Goal: Book appointment/travel/reservation

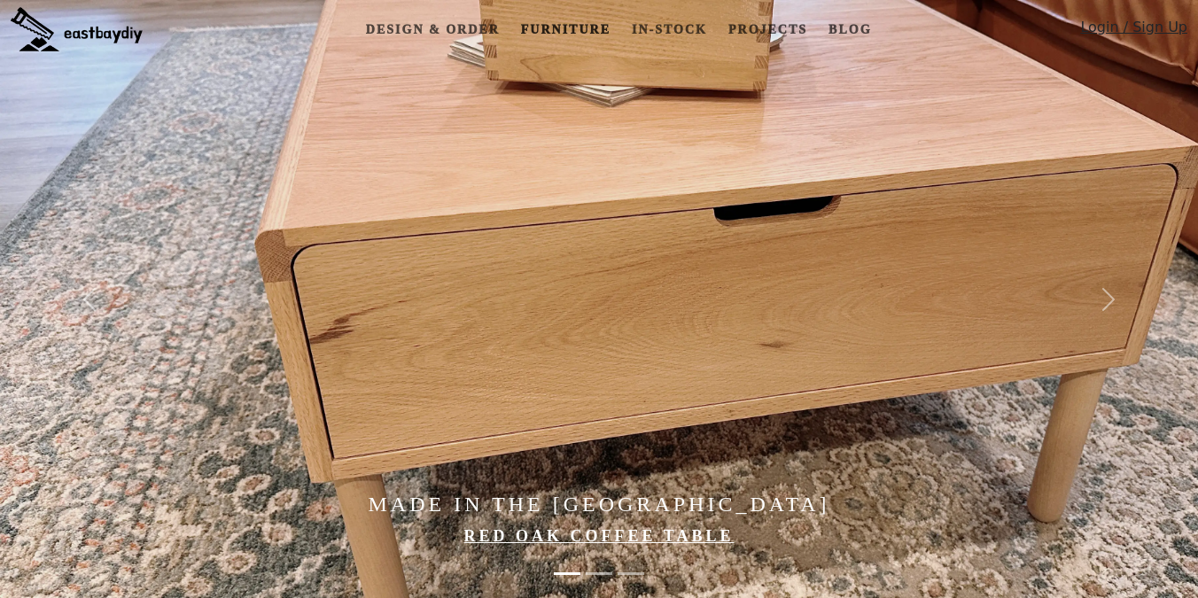
click at [542, 35] on link "Furniture" at bounding box center [566, 29] width 104 height 33
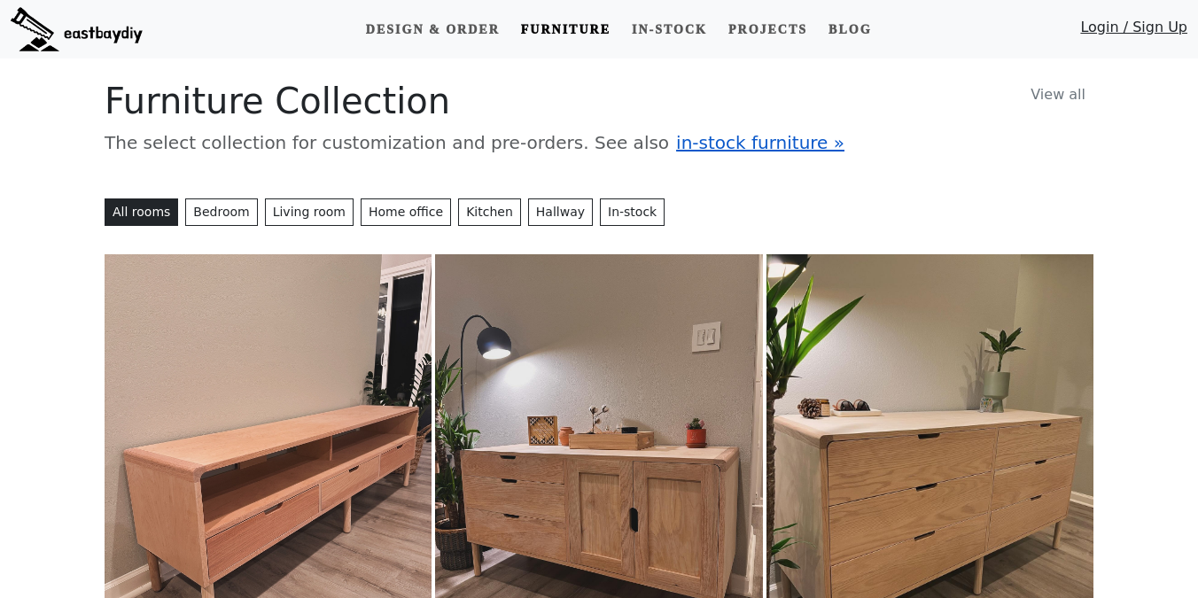
click at [676, 148] on span "in-stock furniture »" at bounding box center [760, 142] width 168 height 21
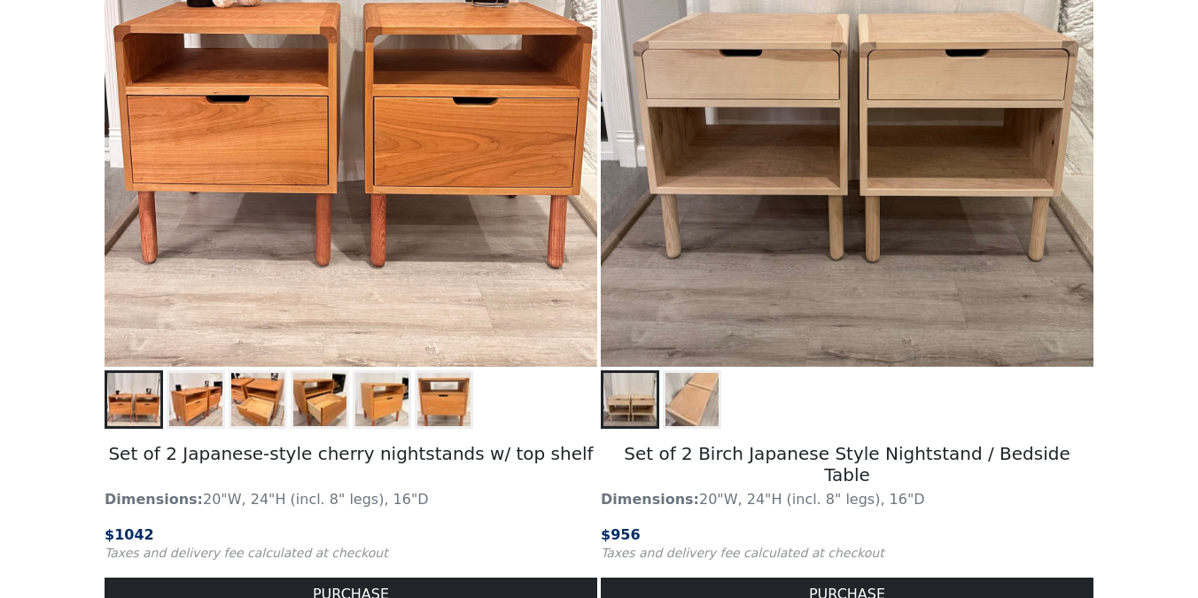
scroll to position [2541, 0]
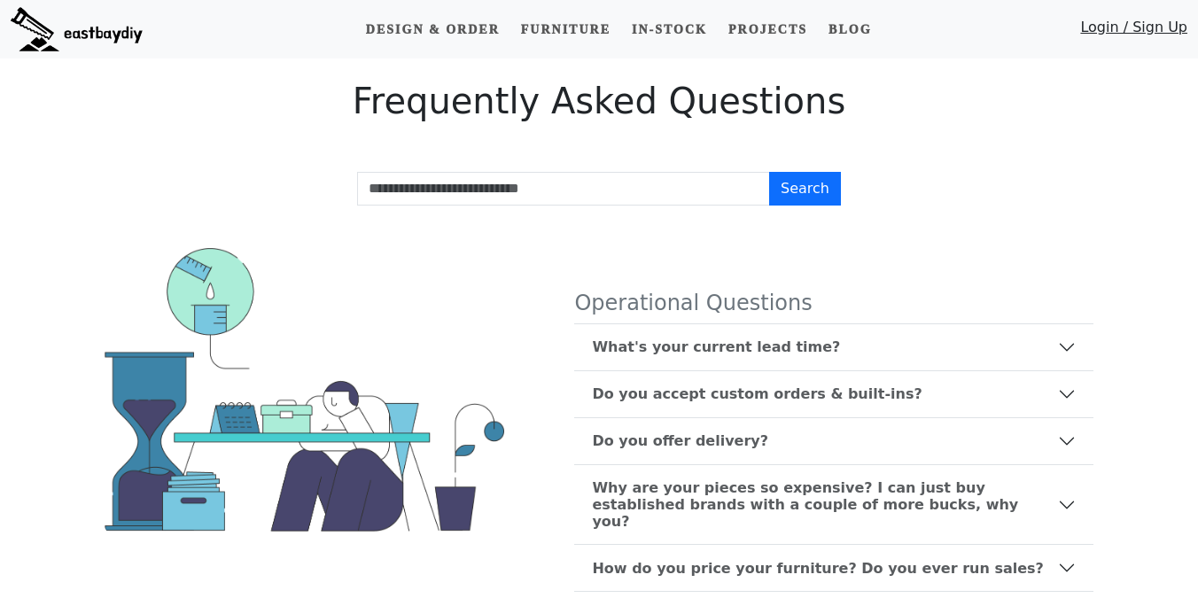
scroll to position [48, 0]
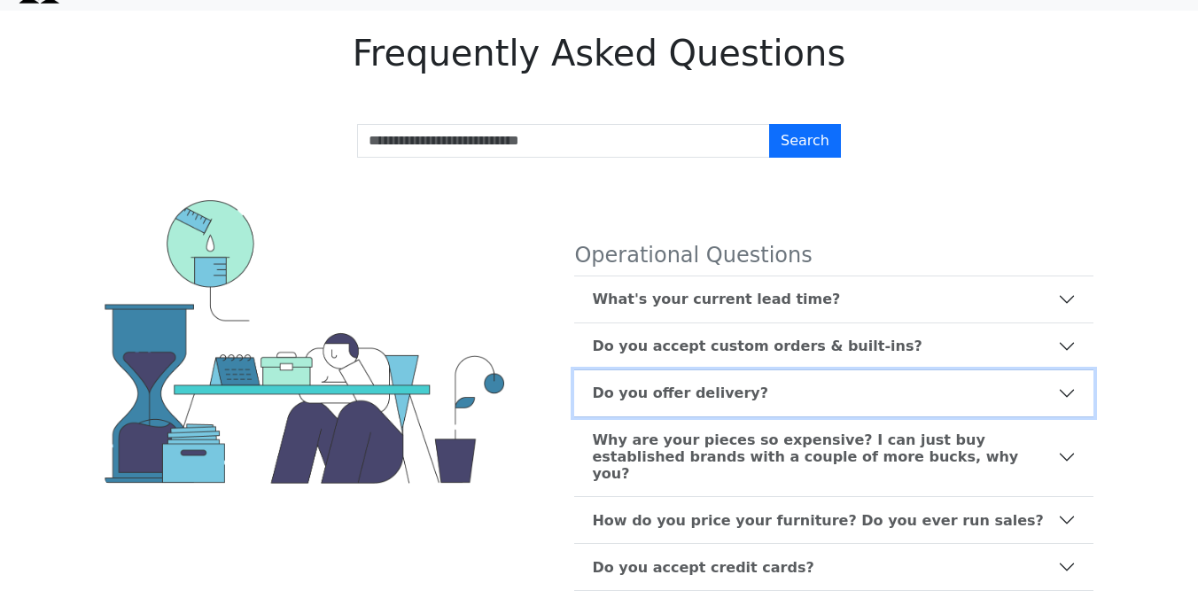
click at [701, 401] on b "Do you offer delivery?" at bounding box center [680, 393] width 176 height 17
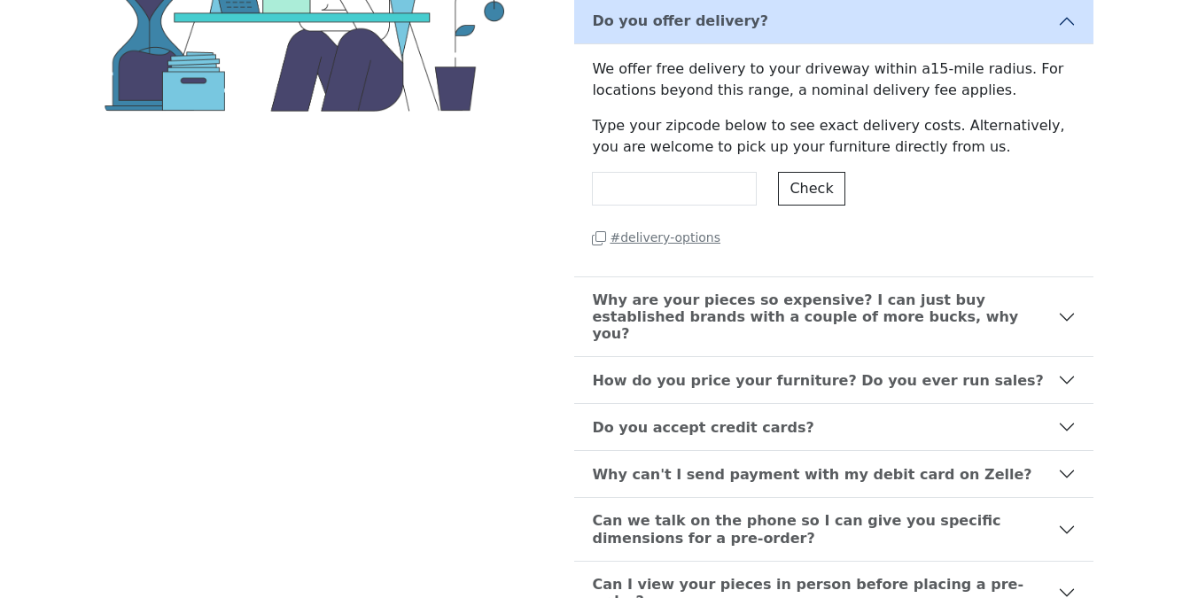
click at [667, 241] on small "# delivery-options" at bounding box center [656, 237] width 129 height 14
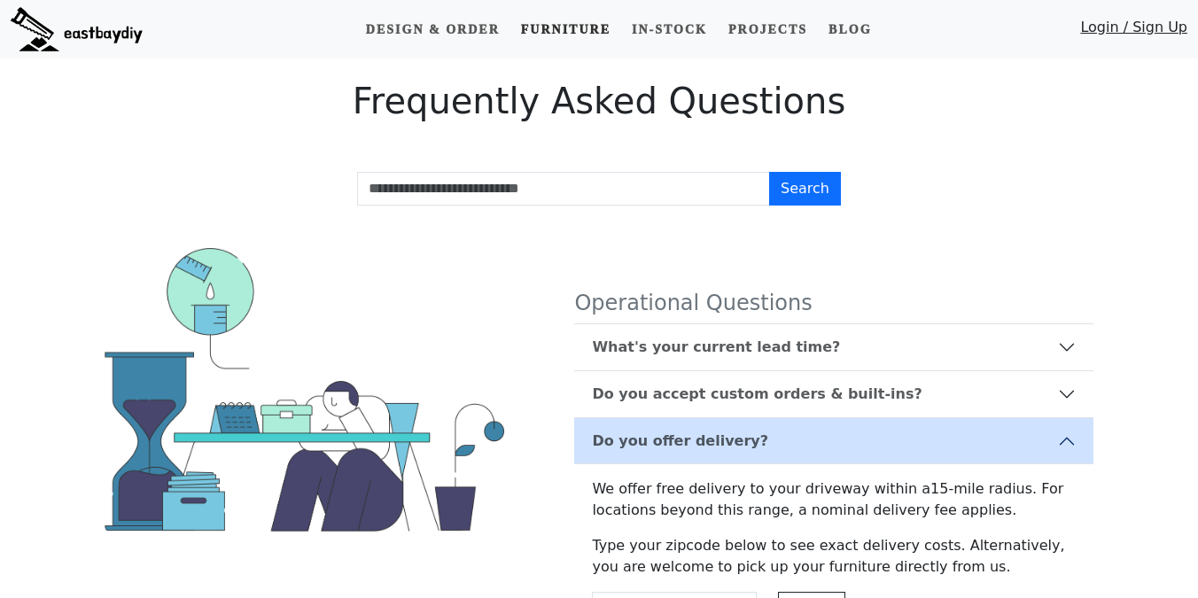
click at [560, 29] on link "Furniture" at bounding box center [566, 29] width 104 height 33
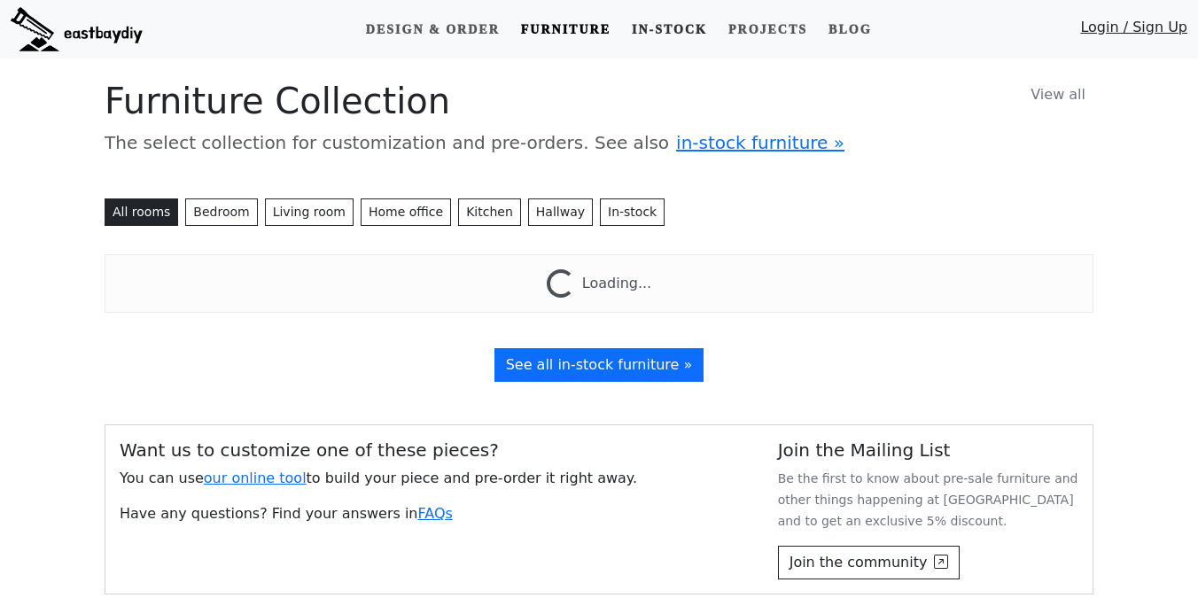
click at [669, 29] on link "In-stock" at bounding box center [670, 29] width 90 height 33
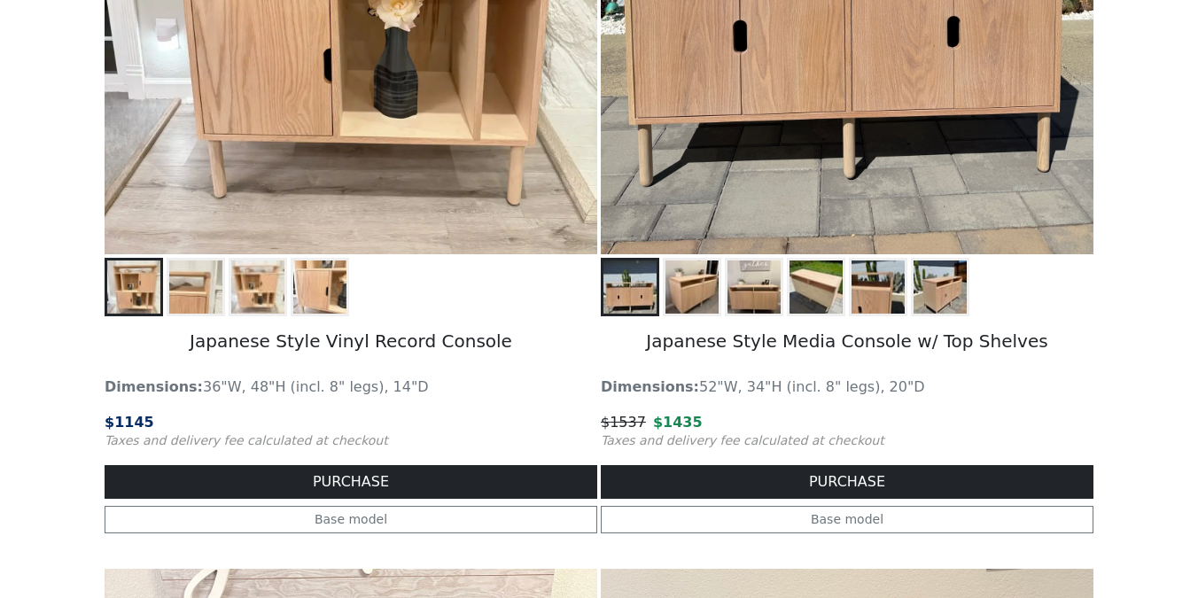
scroll to position [597, 0]
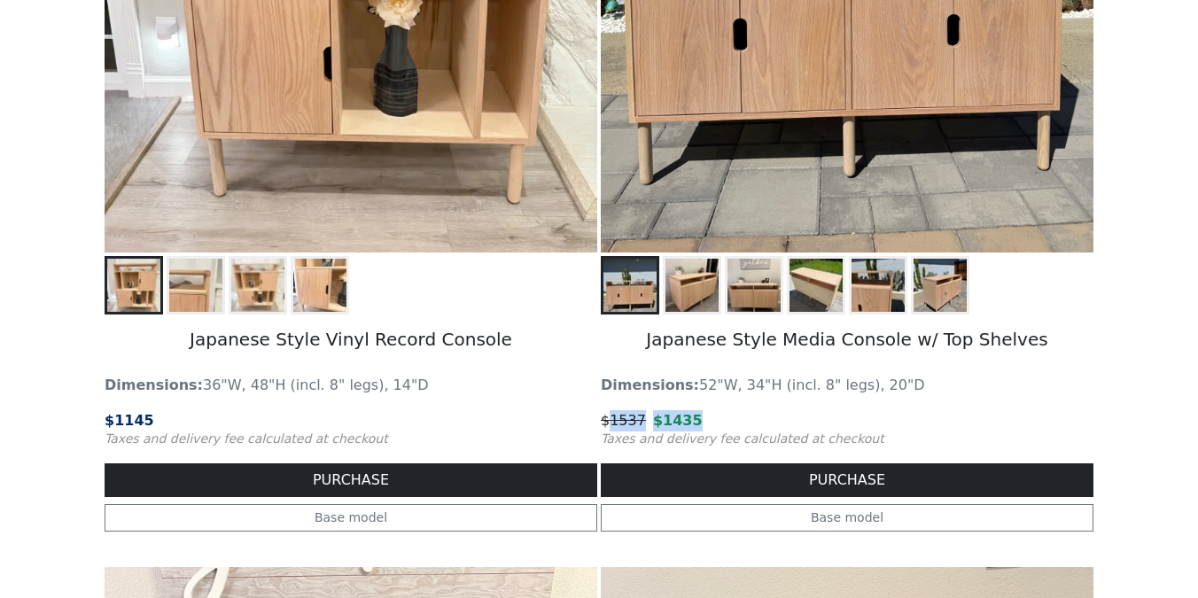
drag, startPoint x: 612, startPoint y: 417, endPoint x: 752, endPoint y: 417, distance: 140.9
click at [752, 417] on p "$ 1537 $ 1435" at bounding box center [847, 420] width 493 height 21
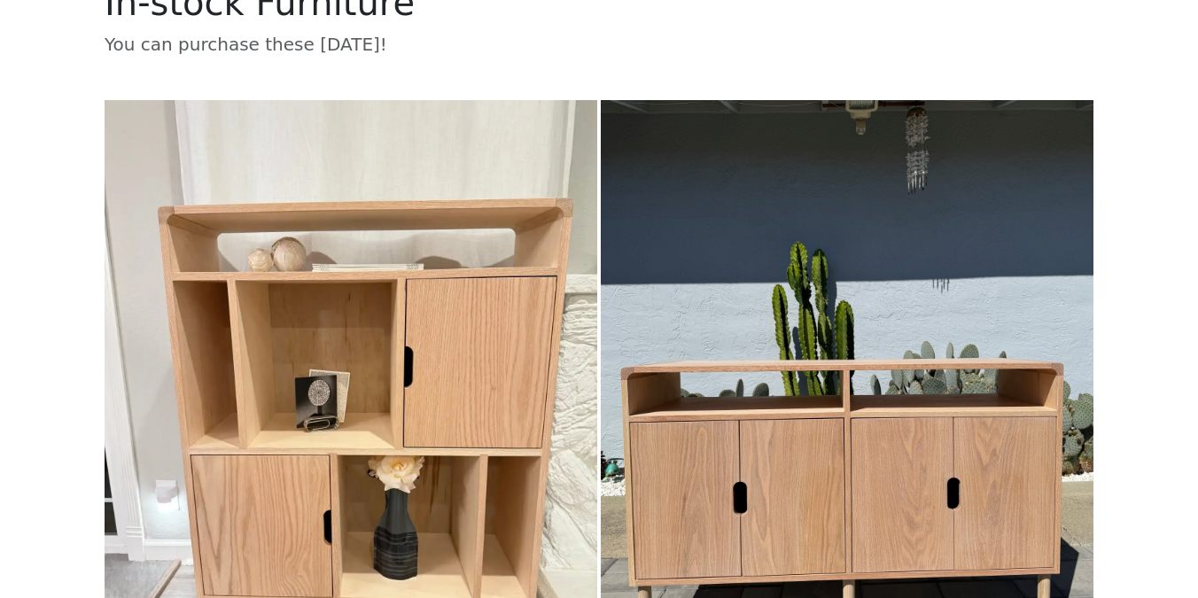
scroll to position [0, 0]
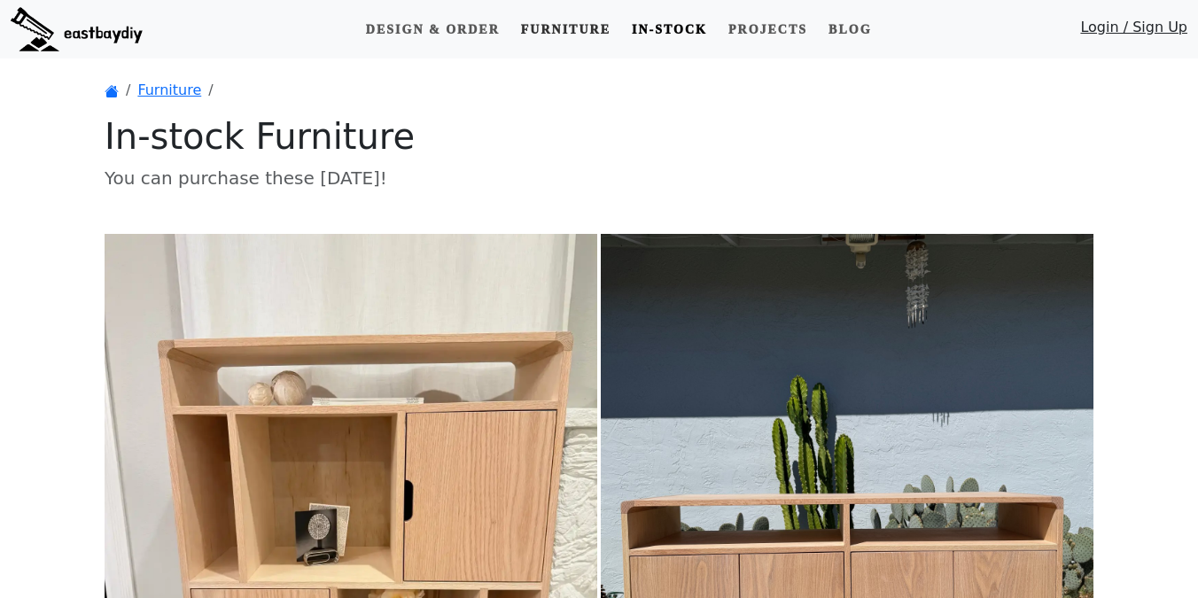
click at [576, 34] on link "Furniture" at bounding box center [566, 29] width 104 height 33
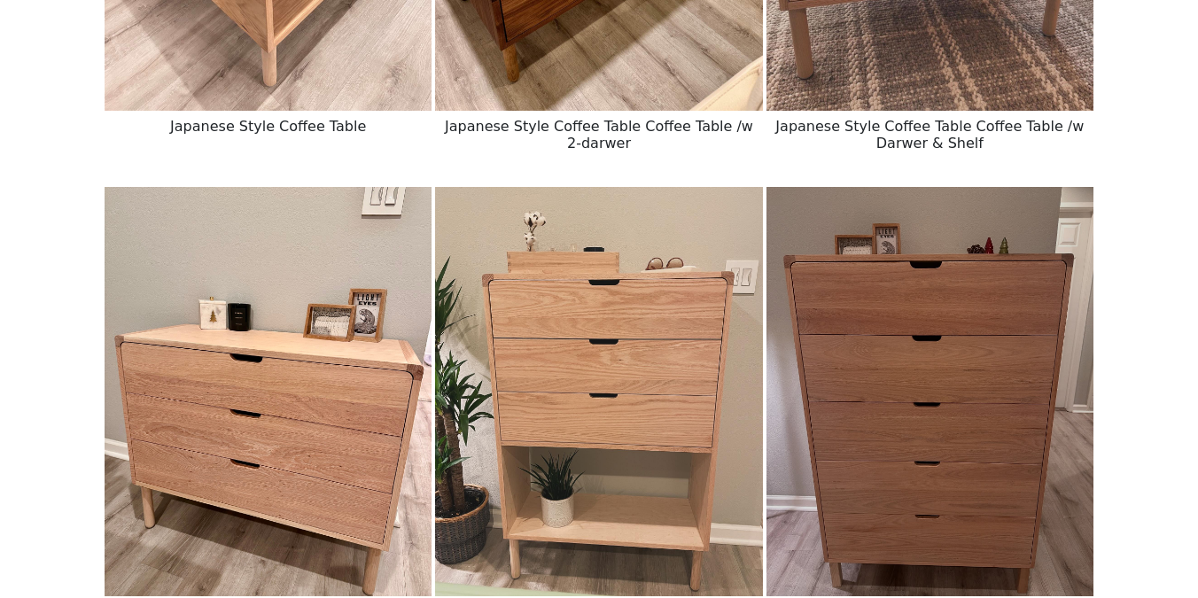
scroll to position [2120, 0]
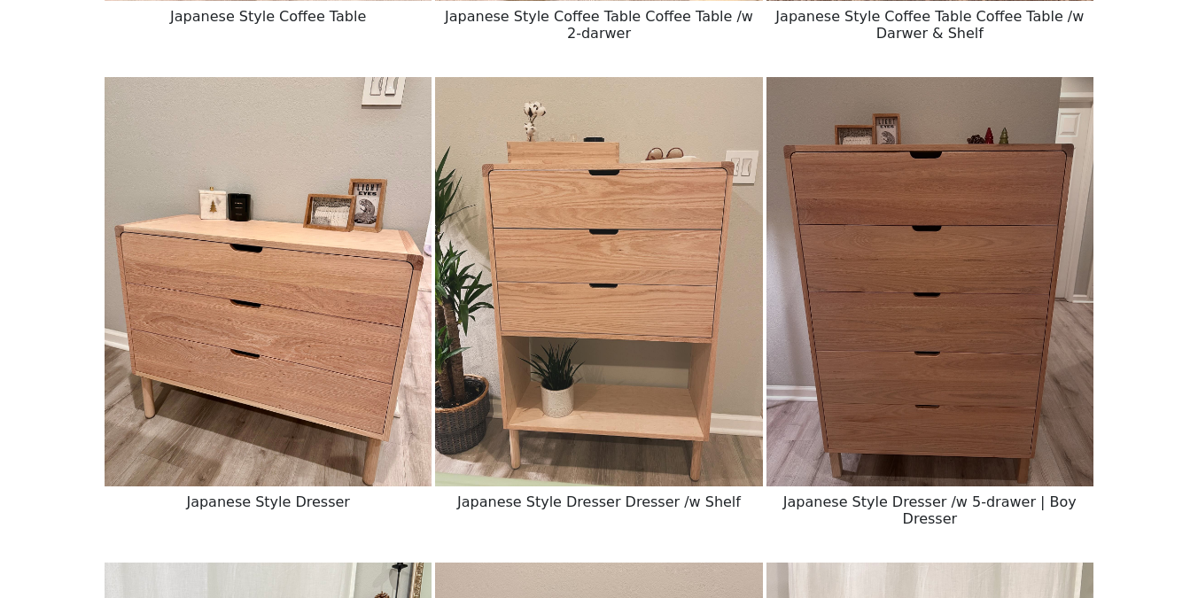
click at [316, 293] on img at bounding box center [268, 281] width 327 height 409
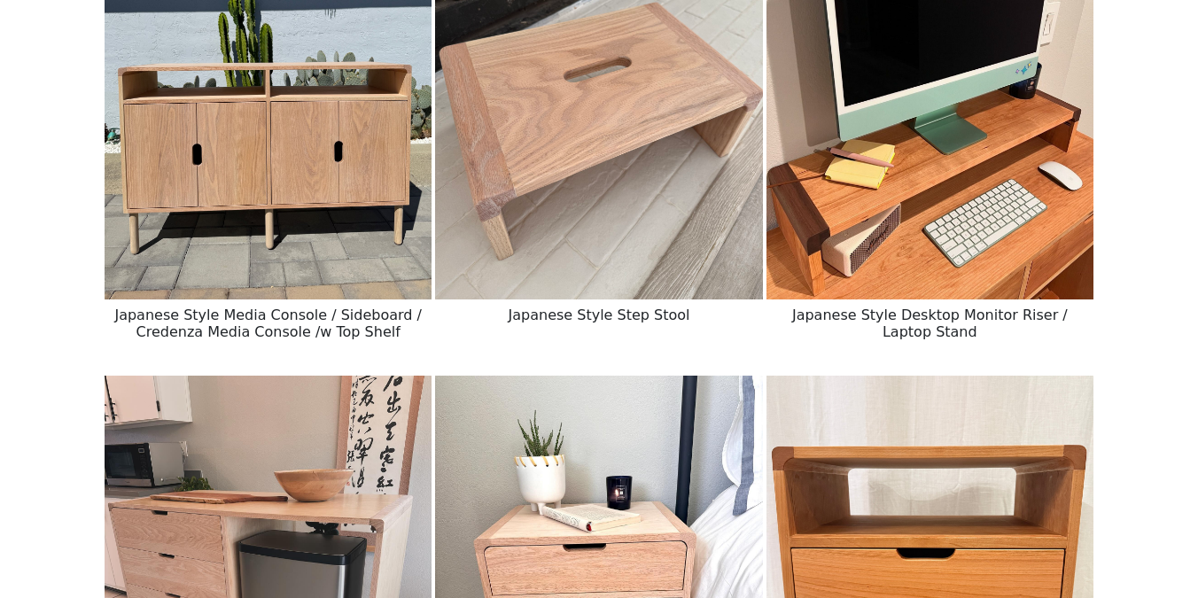
scroll to position [804, 0]
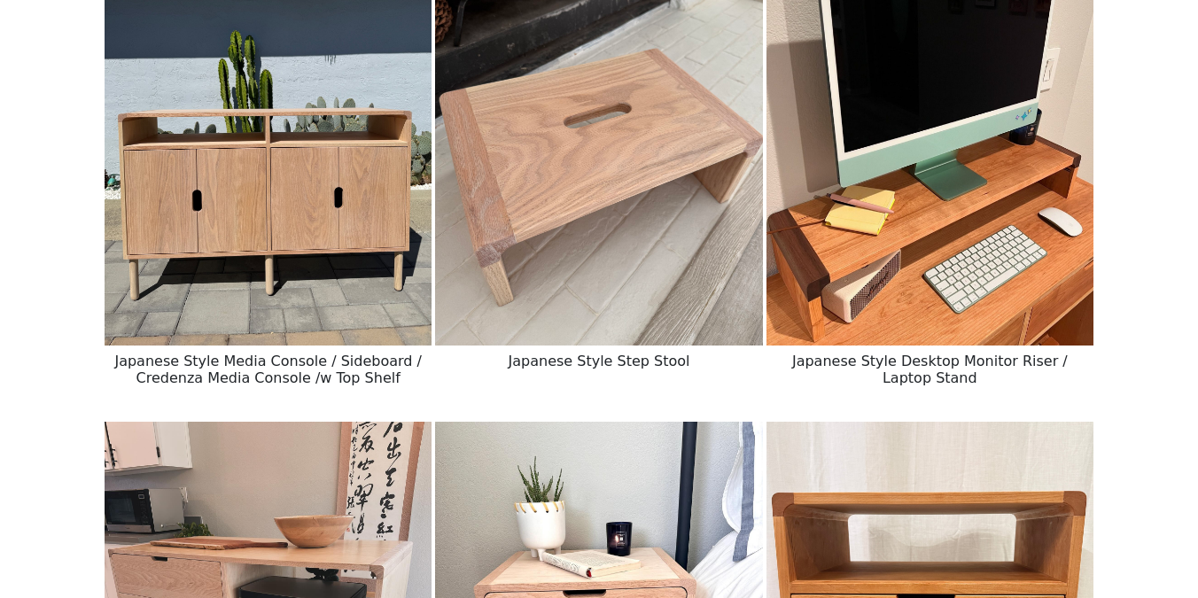
click at [353, 263] on img at bounding box center [268, 140] width 327 height 409
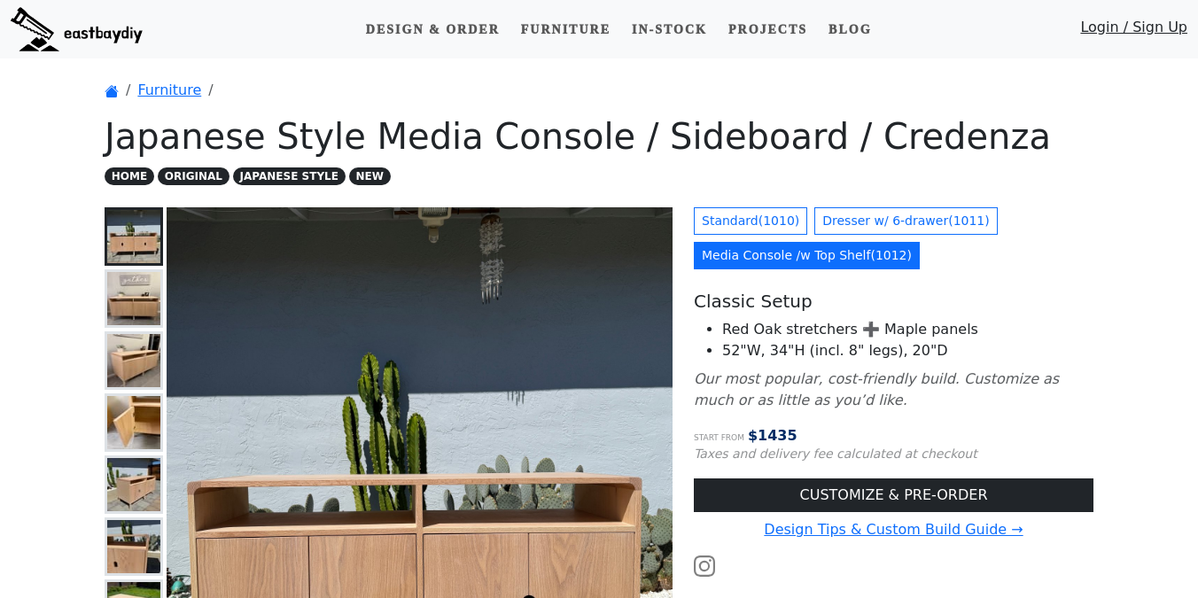
click at [868, 133] on h1 "Japanese Style Media Console / Sideboard / Credenza" at bounding box center [599, 136] width 989 height 43
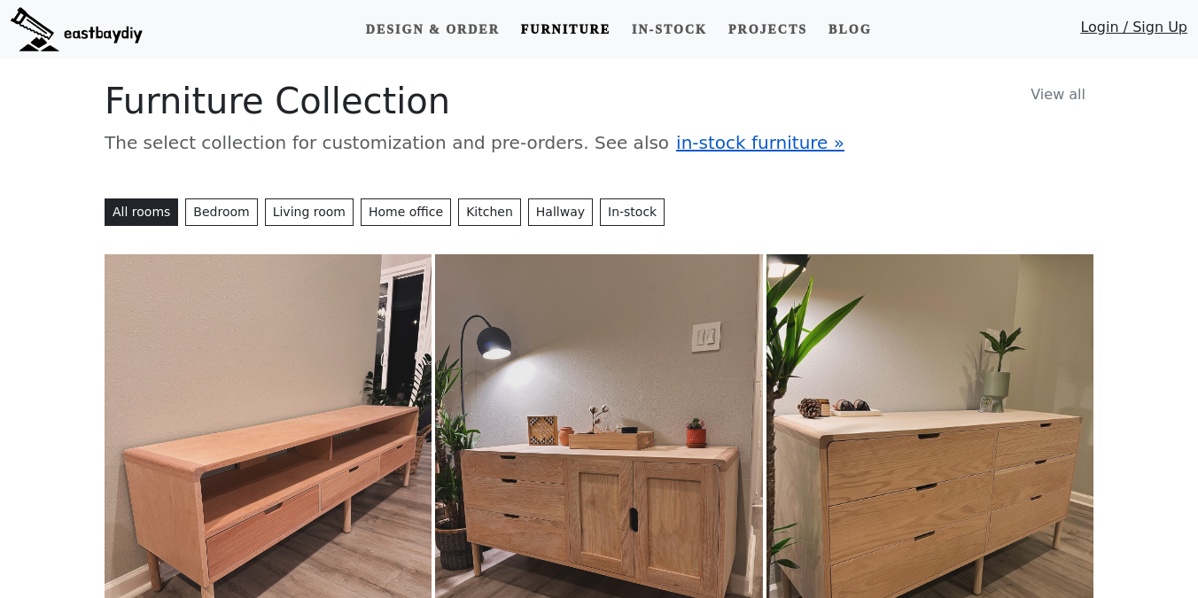
click at [676, 136] on span "in-stock furniture »" at bounding box center [760, 142] width 168 height 21
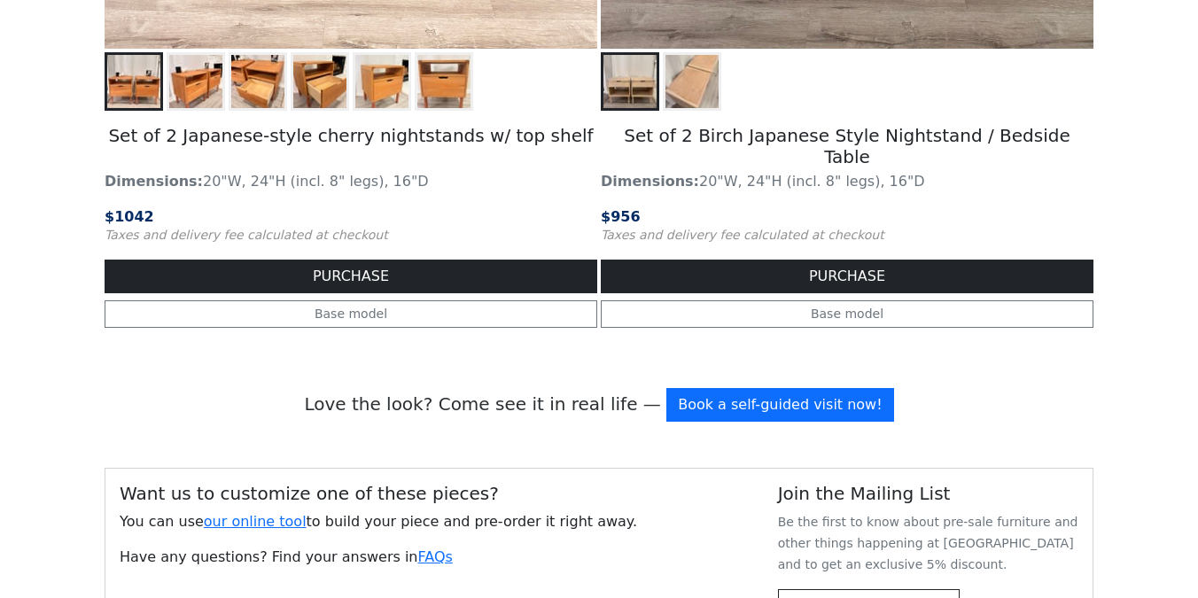
scroll to position [2916, 0]
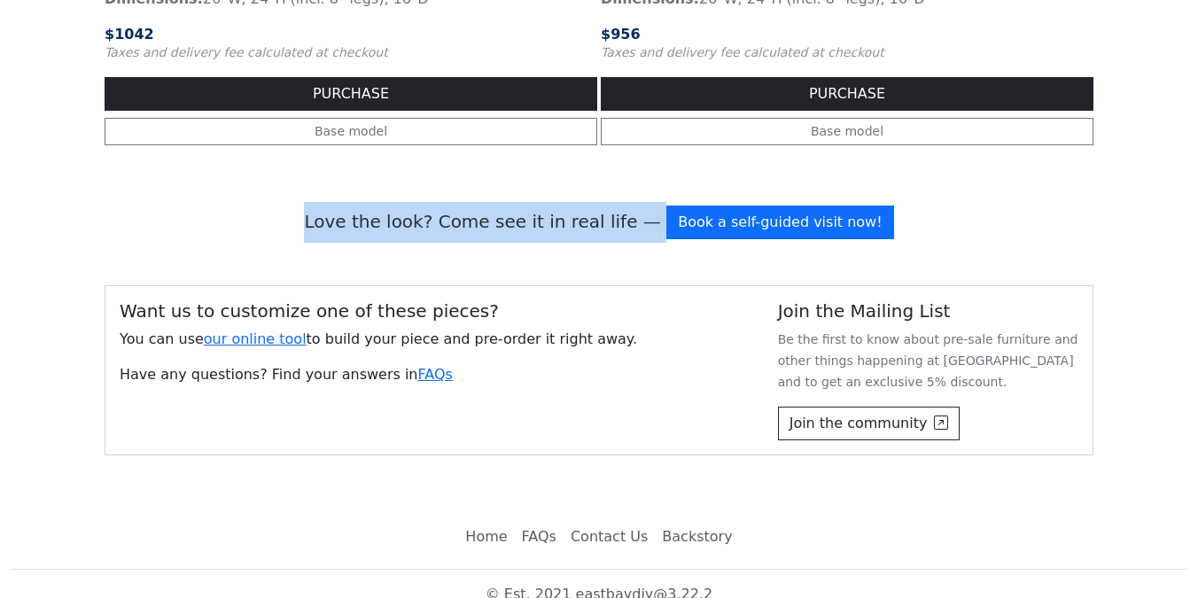
drag, startPoint x: 339, startPoint y: 199, endPoint x: 606, endPoint y: 251, distance: 272.7
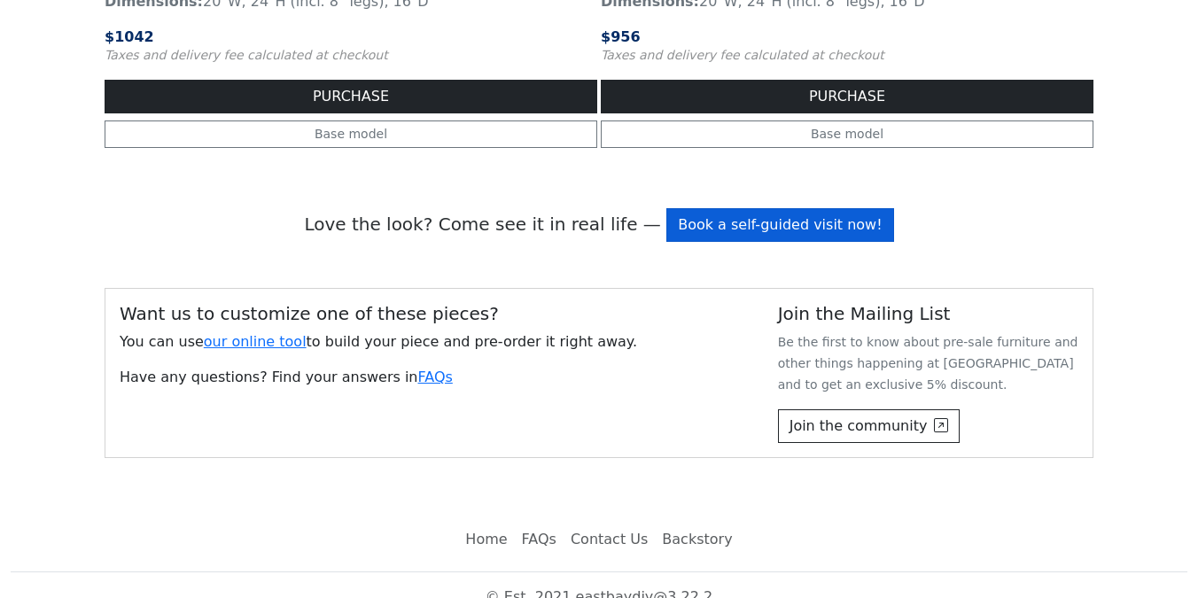
click at [690, 208] on link "Book a self-guided visit now!" at bounding box center [779, 225] width 227 height 34
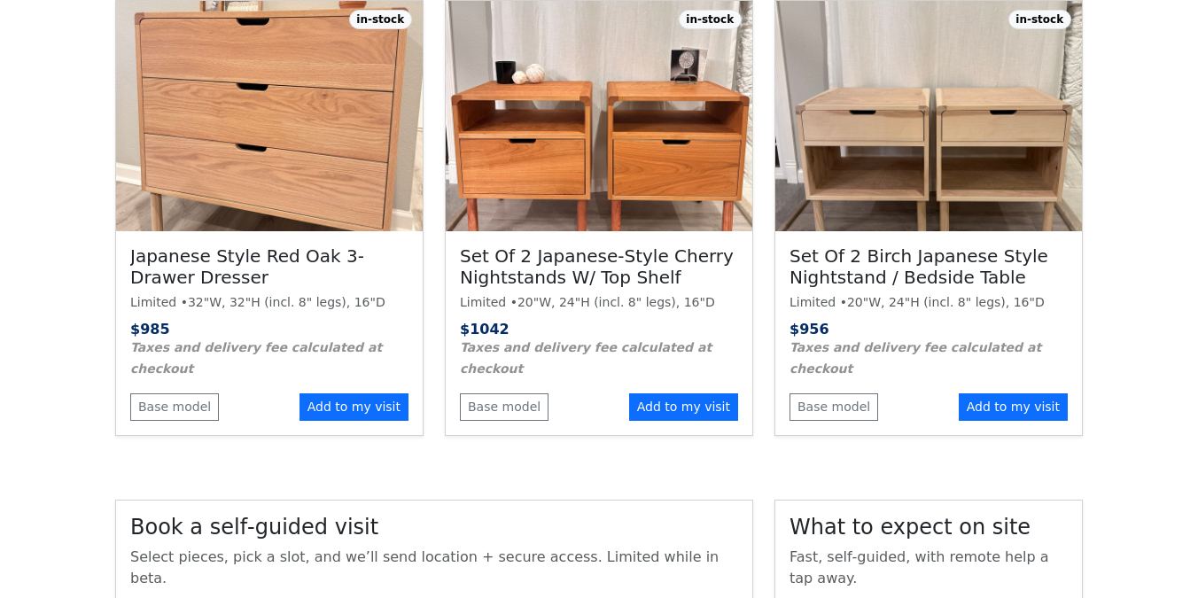
scroll to position [1951, 0]
